Goal: Transaction & Acquisition: Purchase product/service

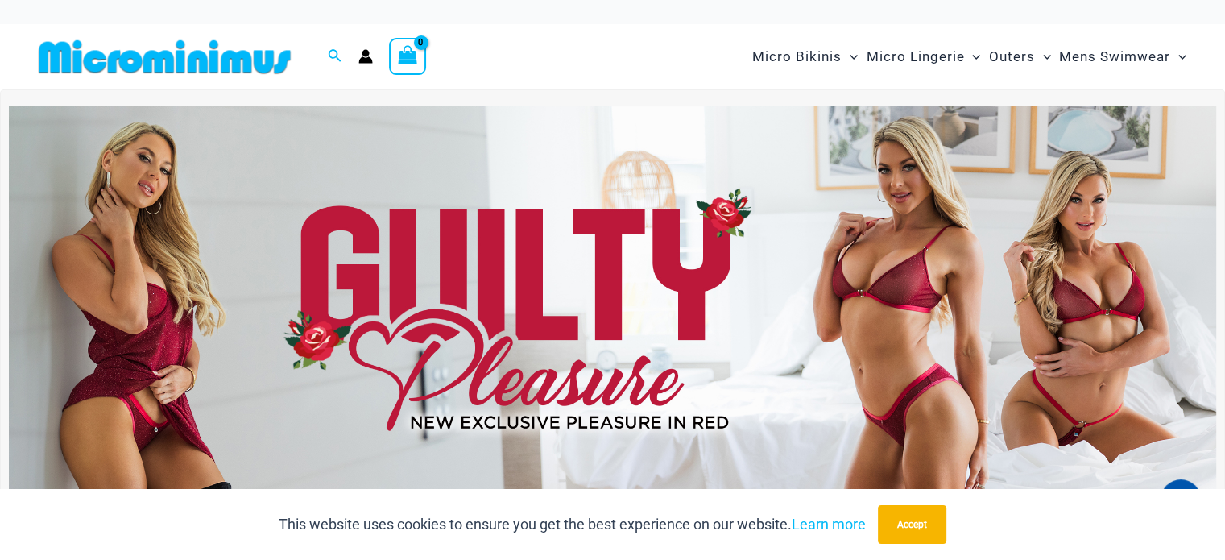
click at [508, 274] on img at bounding box center [612, 311] width 1207 height 410
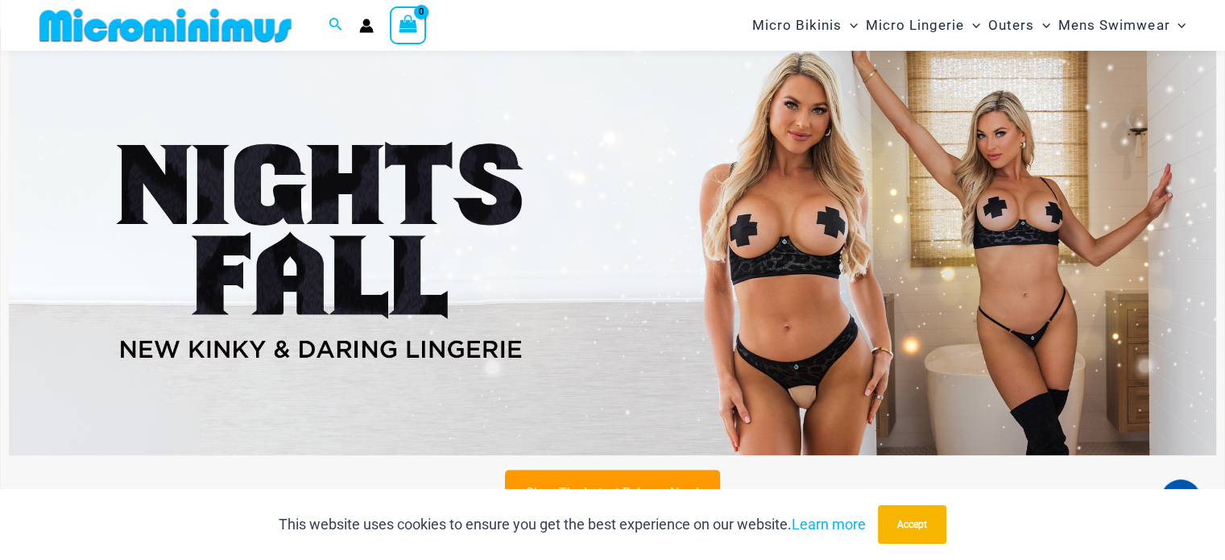
scroll to position [524, 0]
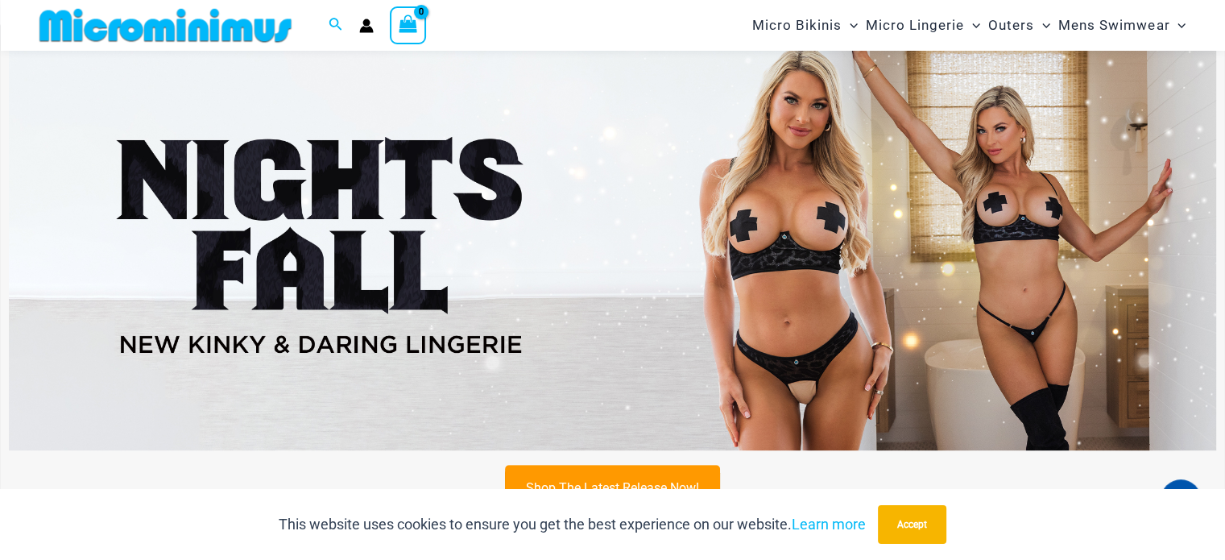
click at [681, 276] on img at bounding box center [612, 244] width 1207 height 410
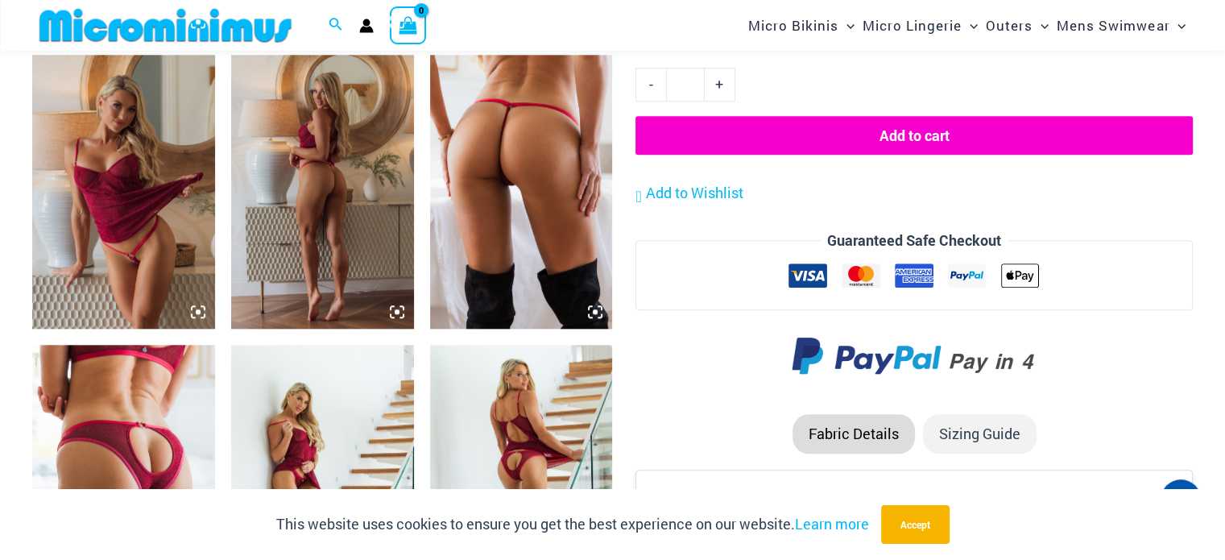
scroll to position [1559, 0]
click at [145, 270] on img at bounding box center [123, 192] width 183 height 274
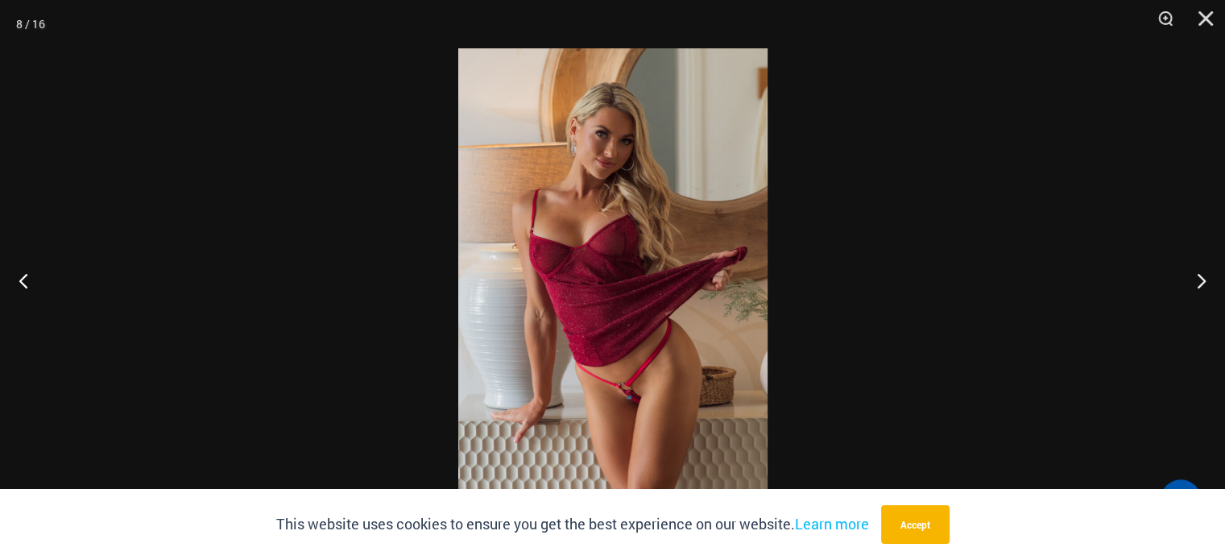
click at [662, 304] on img at bounding box center [612, 279] width 309 height 463
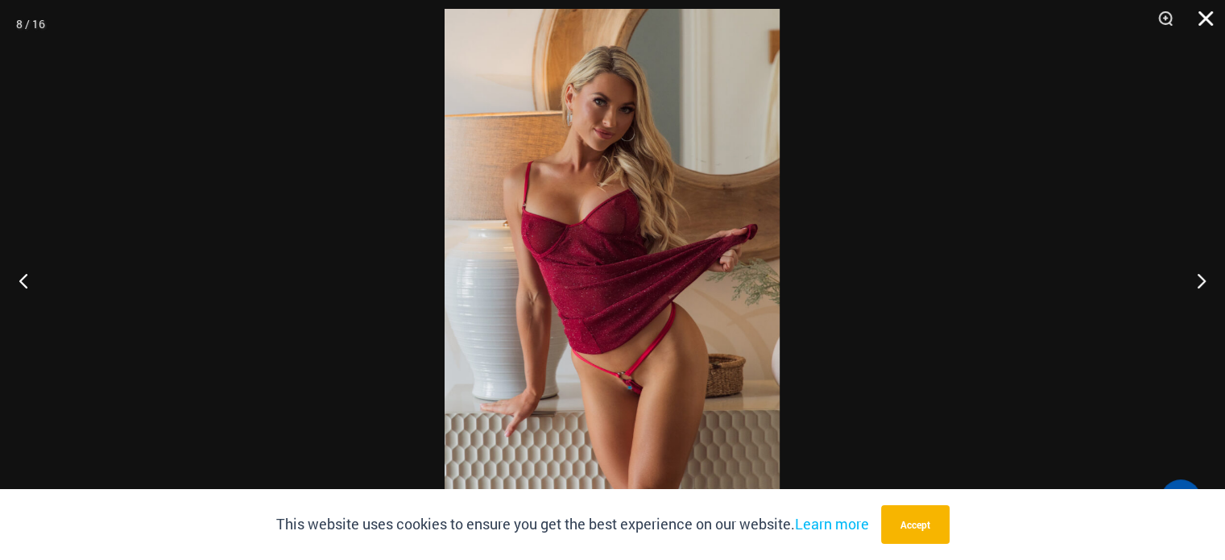
click at [1206, 16] on button "Close" at bounding box center [1200, 24] width 40 height 48
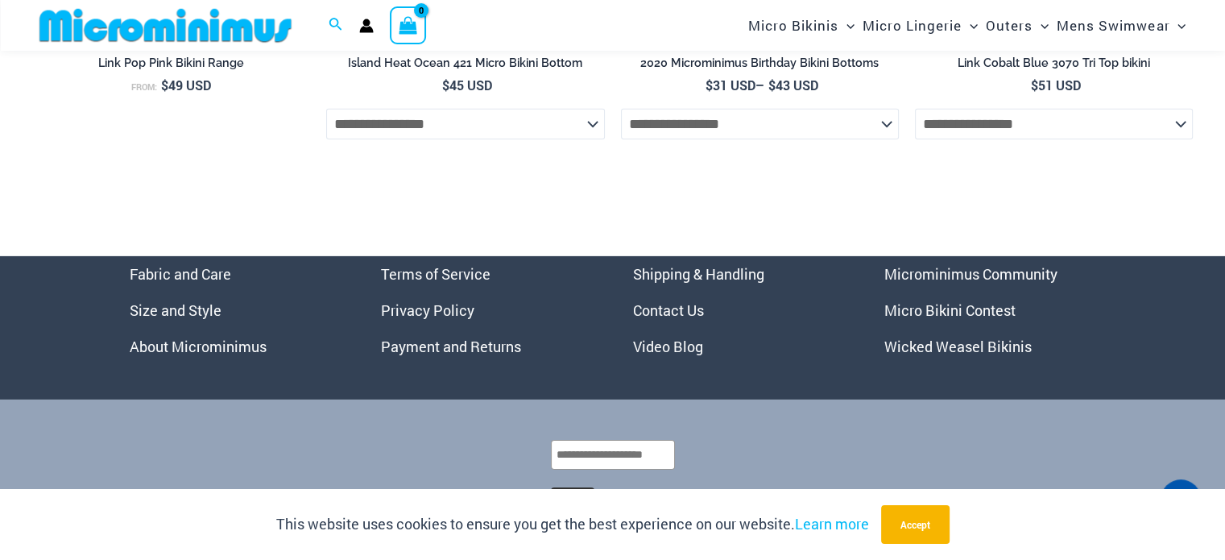
scroll to position [5310, 0]
